Goal: Task Accomplishment & Management: Manage account settings

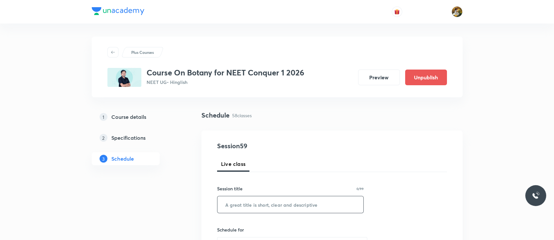
click at [240, 205] on input "text" at bounding box center [291, 204] width 146 height 17
paste input "Respiration in plants"
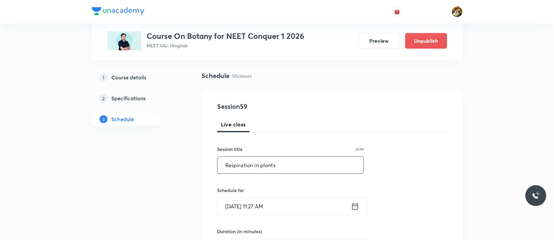
scroll to position [43, 0]
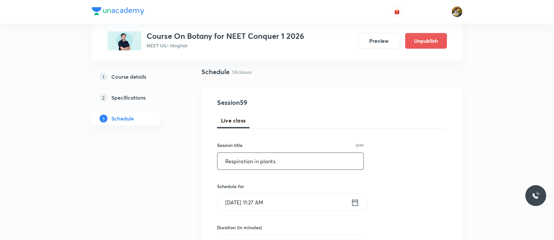
type input "Respiration in plants"
click at [245, 200] on input "[DATE] 11:27 AM" at bounding box center [285, 202] width 134 height 17
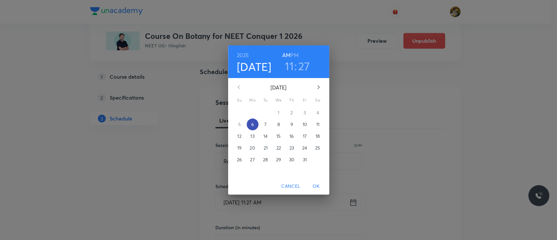
click at [253, 125] on p "6" at bounding box center [252, 124] width 3 height 7
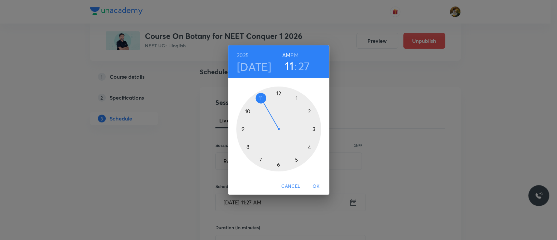
click at [260, 100] on div at bounding box center [278, 129] width 85 height 85
click at [277, 163] on div at bounding box center [278, 129] width 85 height 85
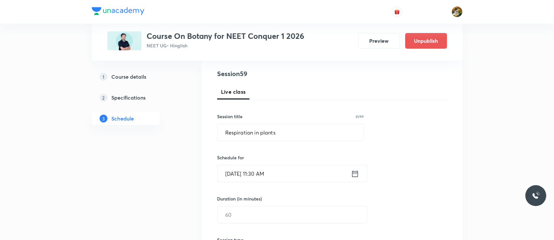
scroll to position [135, 0]
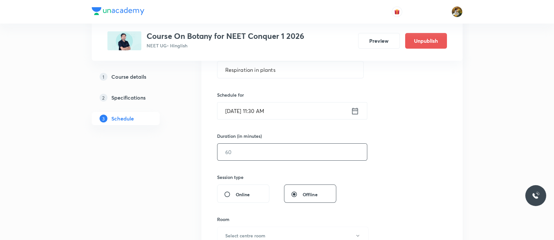
click at [257, 154] on input "text" at bounding box center [293, 152] width 150 height 17
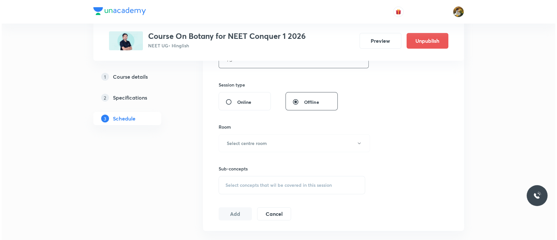
scroll to position [232, 0]
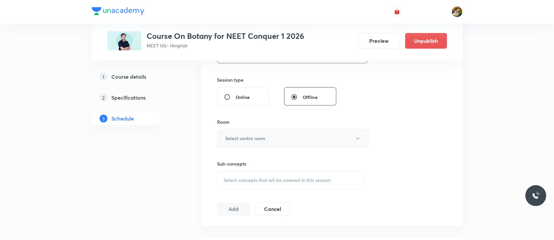
type input "75"
click at [260, 146] on button "Select centre room" at bounding box center [293, 138] width 152 height 18
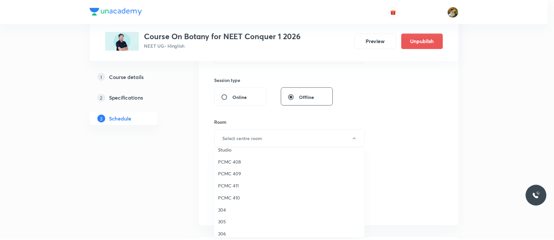
scroll to position [133, 0]
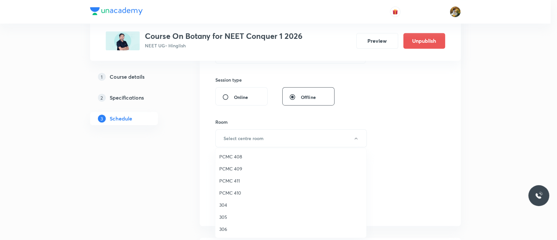
click at [235, 156] on span "PCMC 408" at bounding box center [290, 156] width 143 height 7
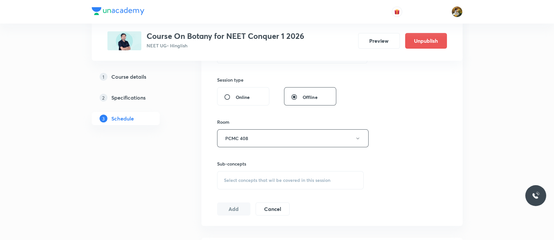
click at [253, 186] on div "Select concepts that wil be covered in this session" at bounding box center [290, 180] width 147 height 18
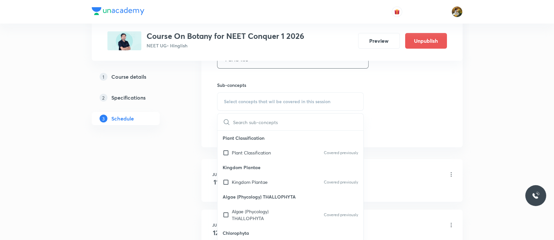
scroll to position [312, 0]
click at [248, 154] on p "Plant Classification" at bounding box center [251, 151] width 39 height 7
checkbox input "true"
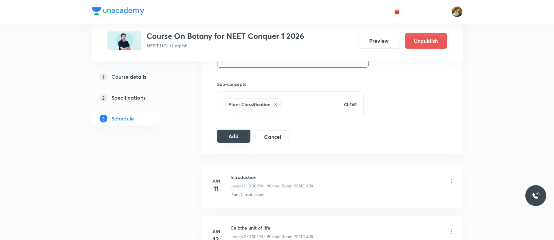
click at [233, 139] on button "Add" at bounding box center [234, 136] width 34 height 13
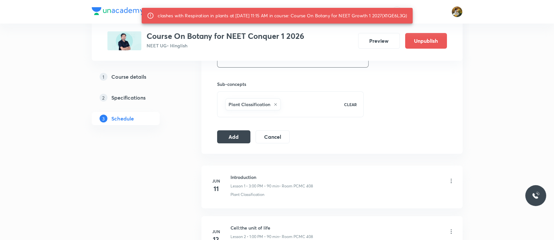
click at [172, 21] on div "clashes with Respiration in plants at [DATE] 11:15 AM in course: Course On Bota…" at bounding box center [283, 16] width 250 height 12
copy div "X1QE6L3Q"
click at [232, 133] on button "Add" at bounding box center [234, 136] width 34 height 13
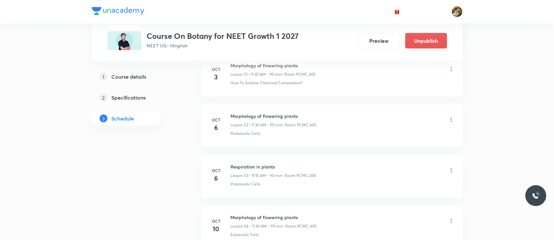
scroll to position [2946, 0]
click at [451, 170] on icon at bounding box center [451, 172] width 1 height 4
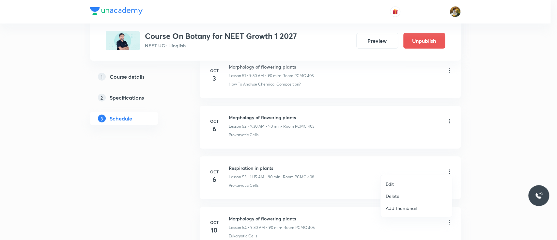
click at [397, 199] on p "Delete" at bounding box center [393, 196] width 14 height 7
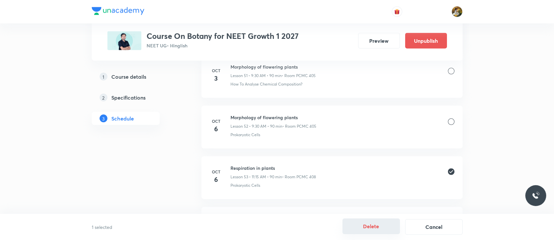
click at [372, 229] on button "Delete" at bounding box center [371, 226] width 57 height 16
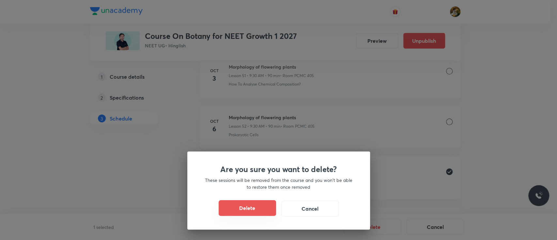
click at [261, 210] on button "Delete" at bounding box center [247, 208] width 57 height 16
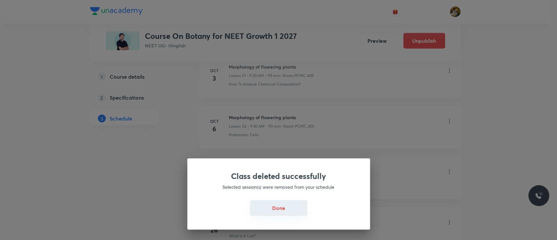
click at [274, 210] on button "Done" at bounding box center [278, 208] width 57 height 16
